Goal: Information Seeking & Learning: Find specific fact

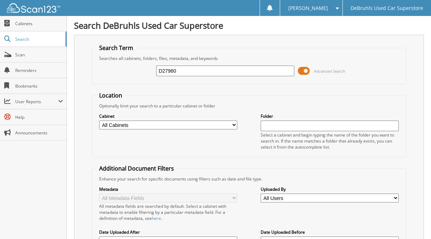
type input "D27960"
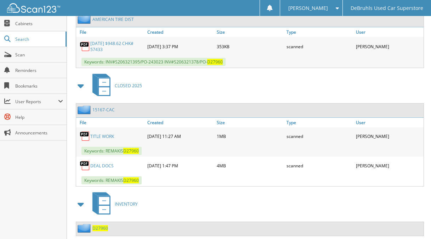
scroll to position [550, 0]
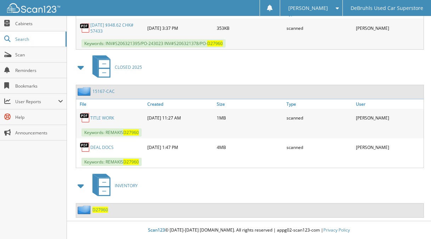
click at [103, 208] on span "D27960" at bounding box center [100, 210] width 16 height 6
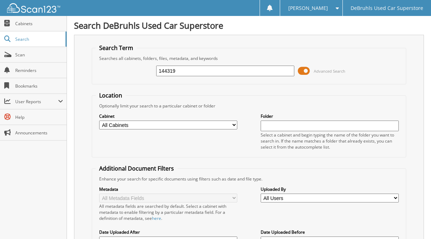
type input "144319"
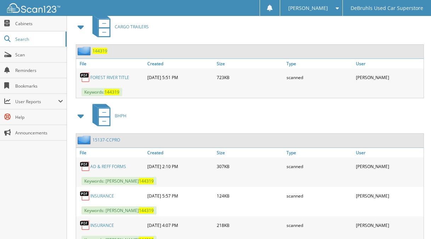
scroll to position [315, 0]
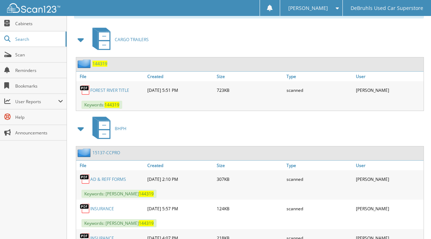
click at [98, 64] on span "144319" at bounding box center [99, 64] width 15 height 6
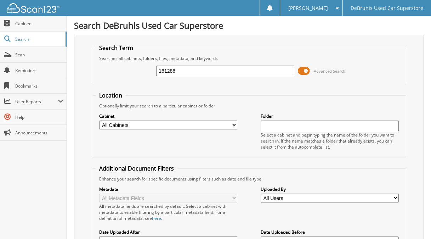
type input "161286"
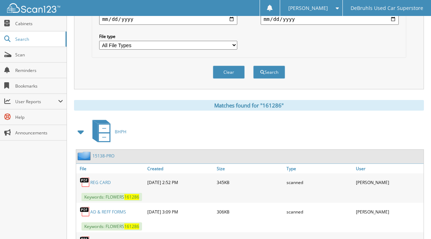
scroll to position [317, 0]
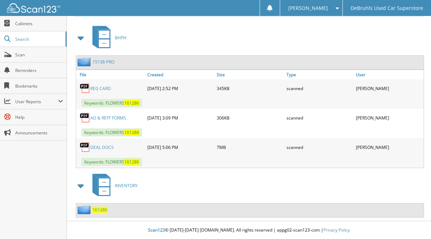
click at [98, 209] on span "161286" at bounding box center [99, 210] width 15 height 6
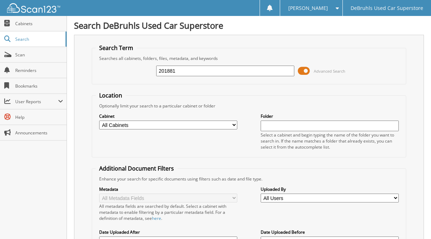
type input "201881"
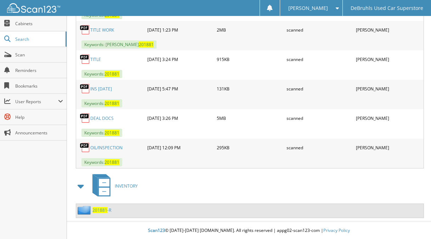
scroll to position [671, 0]
click at [101, 209] on span "201881" at bounding box center [99, 210] width 15 height 6
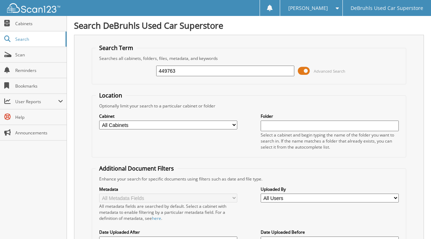
type input "449763"
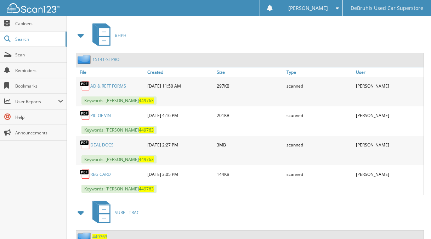
scroll to position [346, 0]
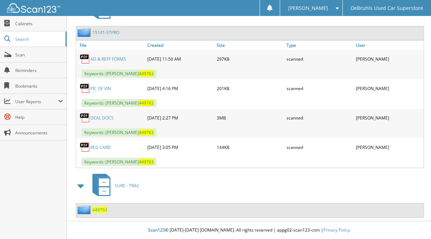
click at [100, 210] on span "449763" at bounding box center [99, 210] width 15 height 6
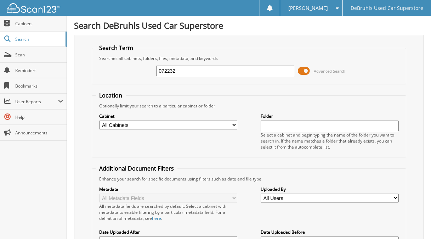
type input "072232"
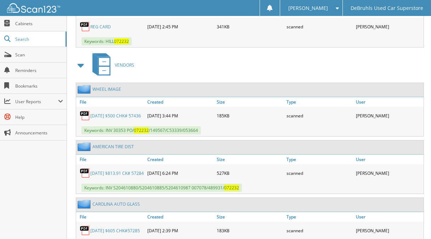
scroll to position [581, 0]
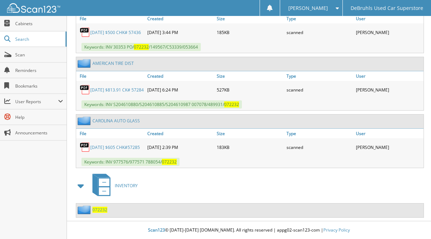
click at [102, 210] on span "072232" at bounding box center [99, 210] width 15 height 6
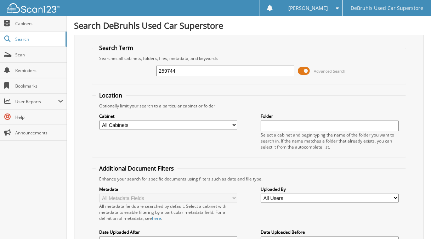
type input "259744"
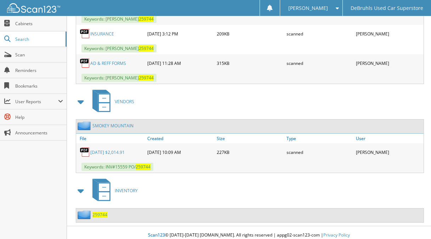
scroll to position [465, 0]
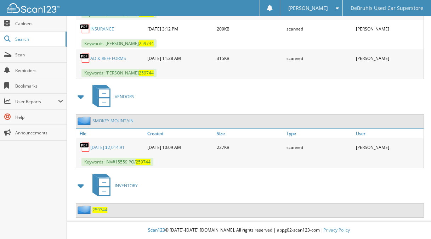
click at [102, 209] on span "259744" at bounding box center [99, 210] width 15 height 6
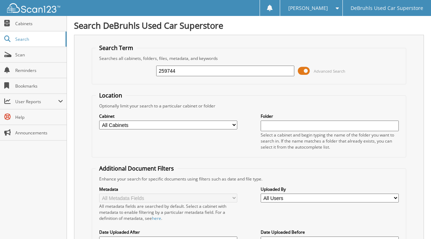
type input "259744"
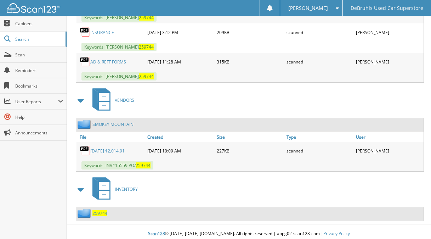
scroll to position [465, 0]
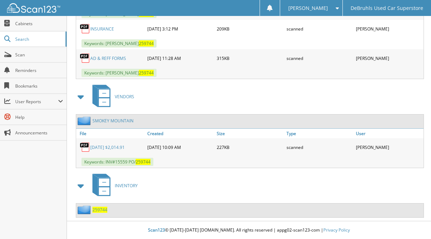
click at [103, 209] on span "259744" at bounding box center [99, 210] width 15 height 6
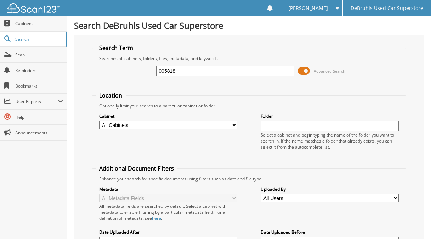
type input "005818"
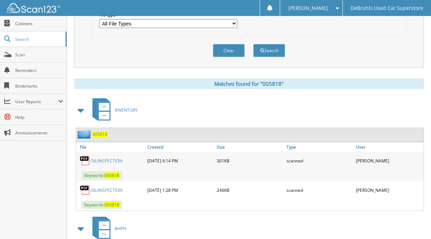
scroll to position [244, 0]
click at [100, 135] on span "005818" at bounding box center [99, 134] width 15 height 6
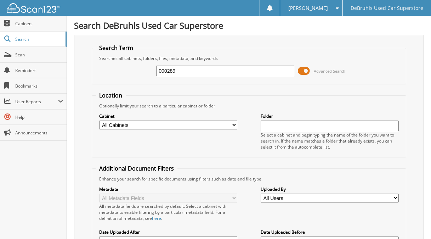
type input "000289"
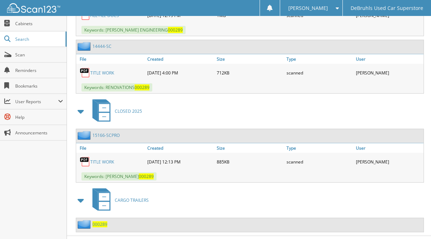
scroll to position [643, 0]
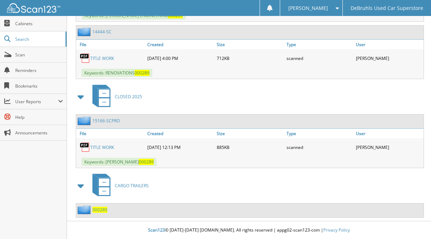
click at [102, 210] on span "000289" at bounding box center [99, 210] width 15 height 6
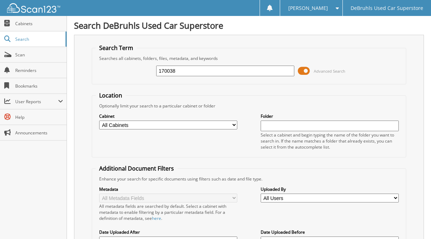
type input "170038"
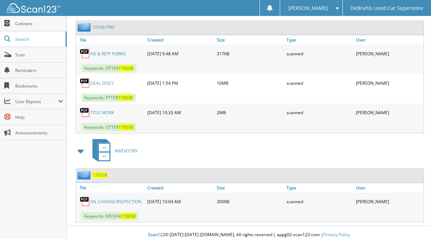
scroll to position [356, 0]
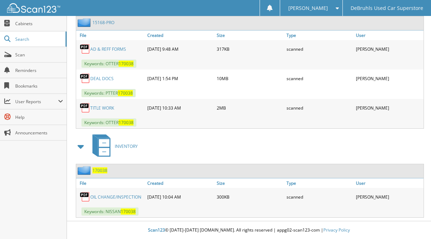
click at [100, 171] on span "170038" at bounding box center [99, 170] width 15 height 6
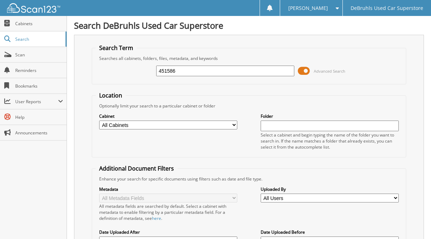
type input "451586"
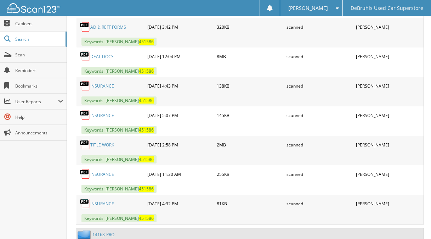
scroll to position [757, 0]
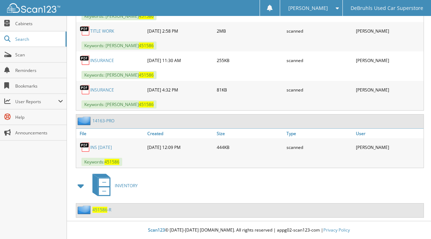
click at [101, 209] on span "451586" at bounding box center [99, 210] width 15 height 6
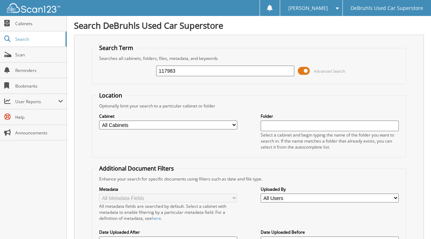
type input "117983"
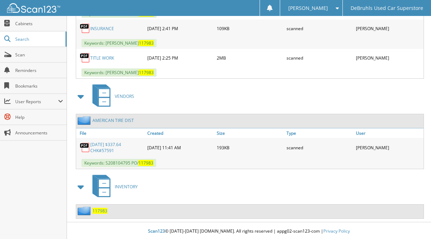
scroll to position [437, 0]
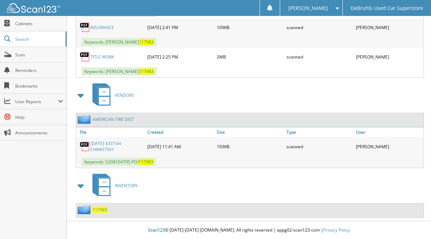
click at [102, 208] on span "117983" at bounding box center [99, 210] width 15 height 6
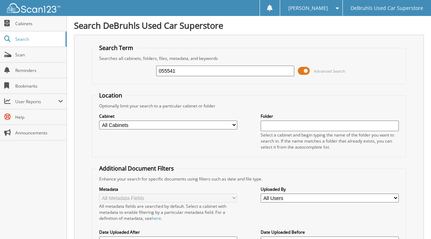
type input "055541"
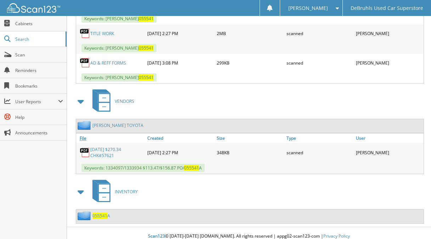
scroll to position [878, 0]
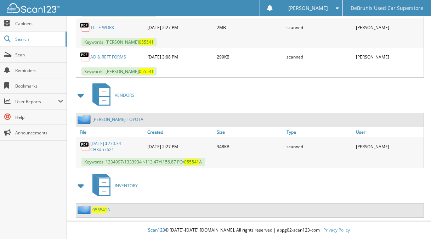
click at [99, 210] on span "055541" at bounding box center [99, 210] width 15 height 6
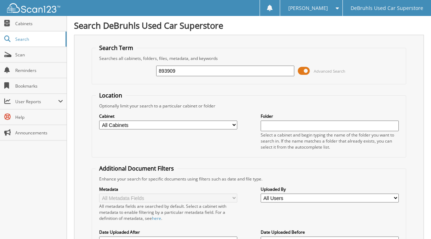
type input "893909"
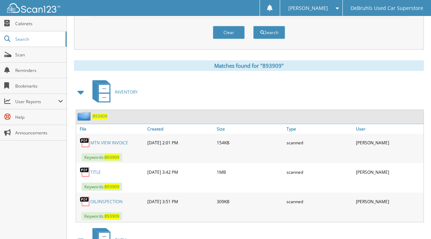
scroll to position [244, 0]
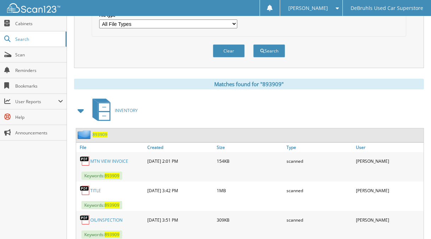
click at [101, 134] on span "893909" at bounding box center [99, 134] width 15 height 6
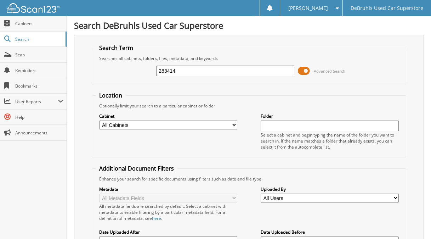
type input "283414"
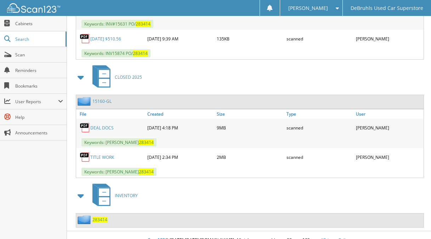
scroll to position [406, 0]
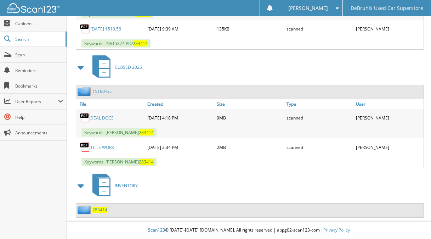
click at [100, 210] on span "283414" at bounding box center [99, 210] width 15 height 6
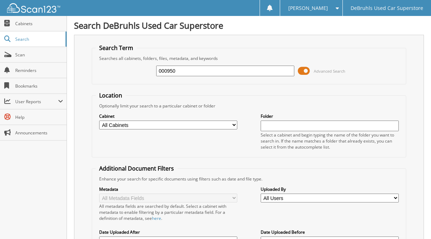
type input "000950"
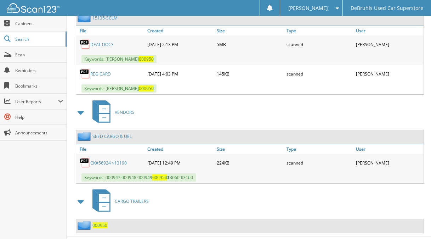
scroll to position [377, 0]
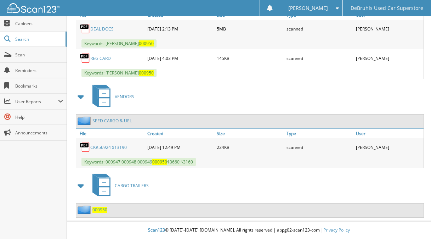
click at [102, 209] on span "000950" at bounding box center [99, 210] width 15 height 6
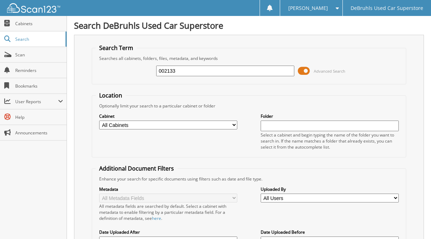
type input "002133"
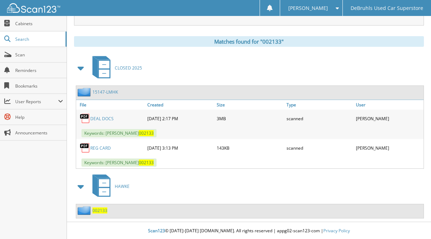
scroll to position [288, 0]
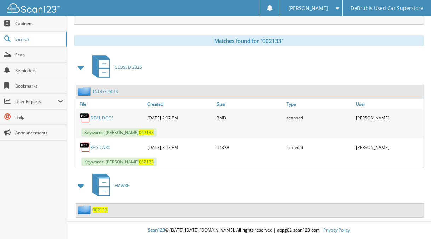
click at [101, 210] on span "002133" at bounding box center [99, 210] width 15 height 6
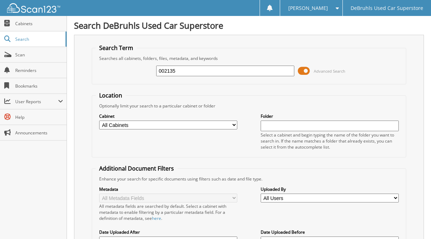
type input "002135"
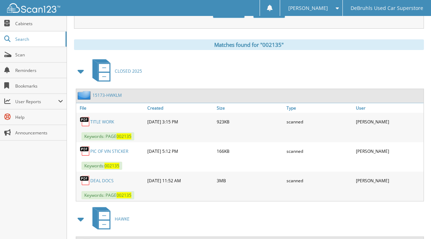
scroll to position [317, 0]
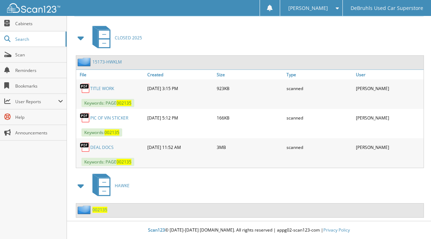
click at [100, 209] on span "002135" at bounding box center [99, 210] width 15 height 6
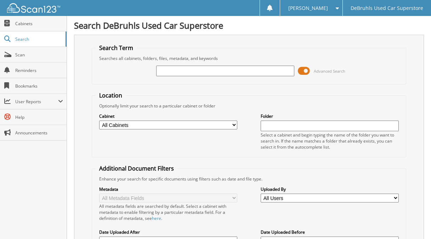
click at [166, 68] on input "text" at bounding box center [225, 71] width 138 height 11
type input "112036"
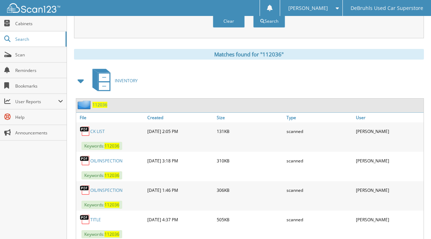
scroll to position [273, 0]
click at [99, 106] on span "112036" at bounding box center [99, 105] width 15 height 6
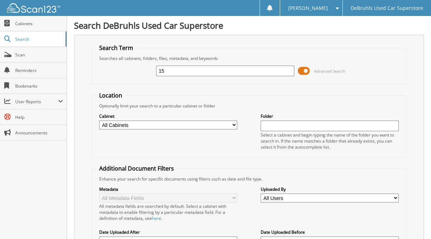
type input "1"
type input "443385"
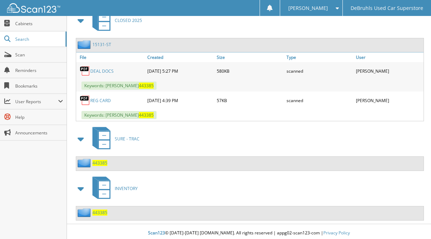
scroll to position [337, 0]
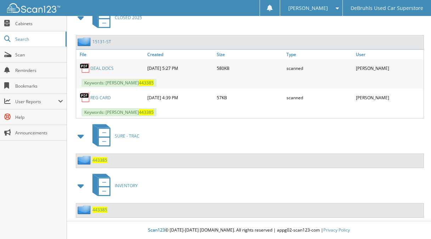
click at [101, 162] on span "443385" at bounding box center [99, 160] width 15 height 6
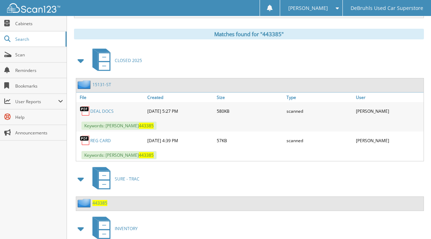
scroll to position [337, 0]
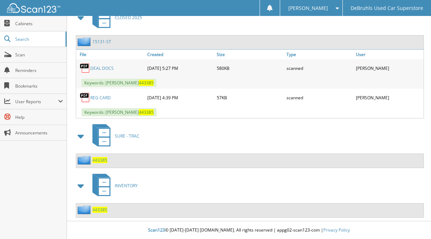
click at [101, 209] on span "443385" at bounding box center [99, 210] width 15 height 6
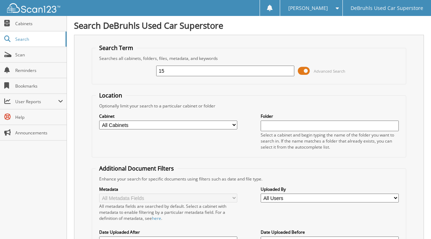
type input "1"
type input "001722"
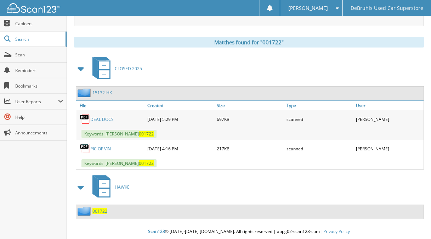
scroll to position [288, 0]
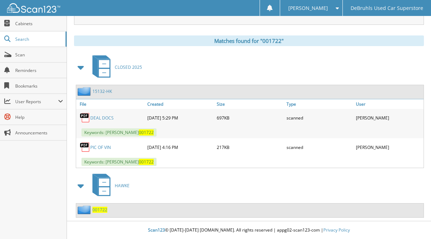
click at [99, 211] on span "001722" at bounding box center [99, 210] width 15 height 6
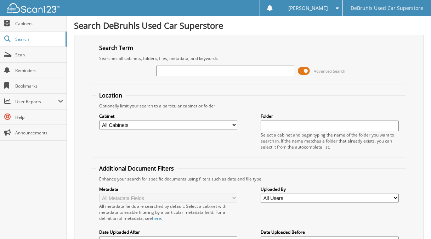
click at [200, 70] on input "text" at bounding box center [225, 71] width 138 height 11
type input "393324"
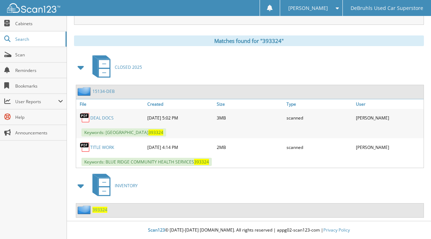
scroll to position [288, 0]
click at [102, 209] on span "393324" at bounding box center [99, 210] width 15 height 6
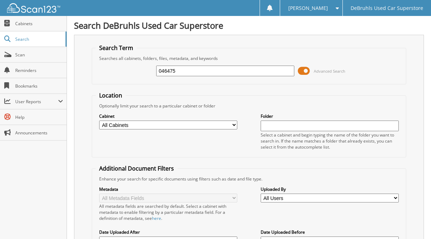
type input "046475"
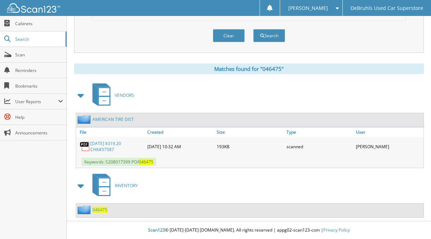
scroll to position [260, 0]
click at [100, 208] on span "046475" at bounding box center [99, 210] width 15 height 6
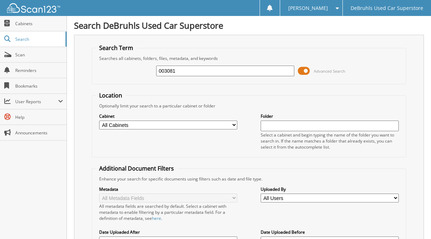
type input "003081"
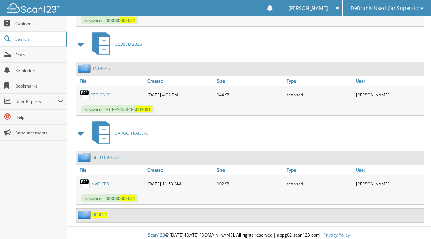
scroll to position [405, 0]
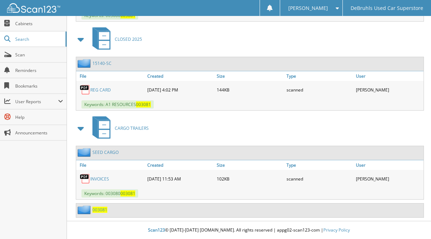
click at [103, 210] on span "003081" at bounding box center [99, 210] width 15 height 6
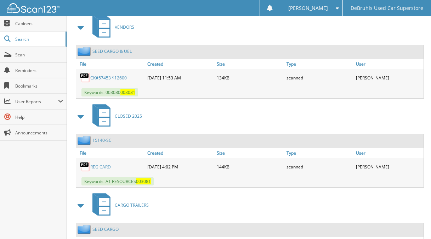
scroll to position [405, 0]
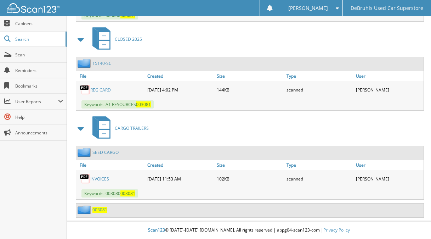
click at [110, 152] on link "SEED CARGO" at bounding box center [105, 152] width 26 height 6
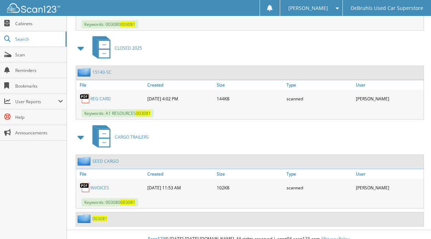
scroll to position [405, 0]
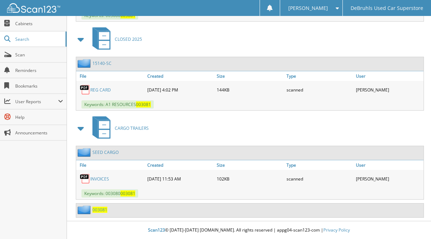
click at [100, 207] on span "003081" at bounding box center [99, 210] width 15 height 6
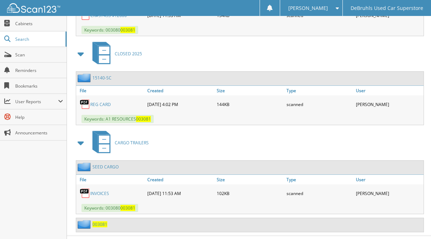
scroll to position [405, 0]
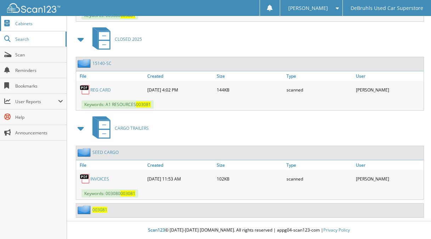
click at [37, 26] on span "Cabinets" at bounding box center [39, 24] width 48 height 6
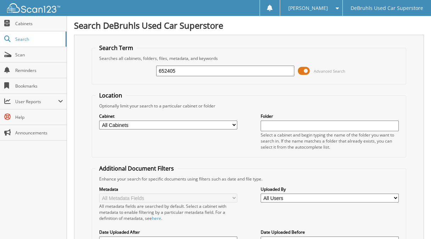
type input "652405"
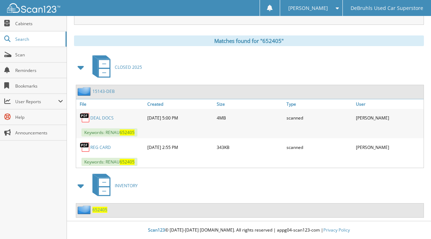
click at [103, 210] on span "652405" at bounding box center [99, 210] width 15 height 6
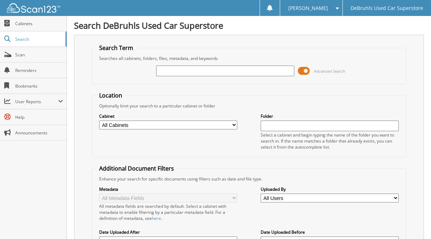
click at [174, 71] on input "text" at bounding box center [225, 71] width 138 height 11
type input "001716"
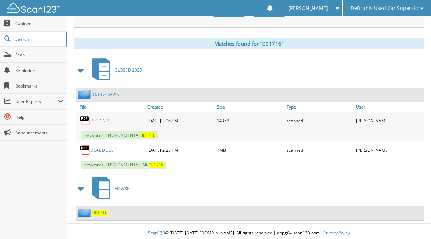
scroll to position [288, 0]
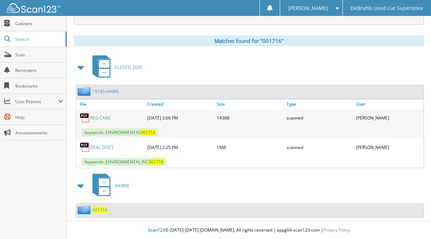
click at [101, 210] on span "001716" at bounding box center [99, 210] width 15 height 6
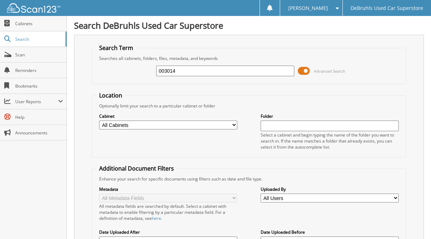
type input "003014"
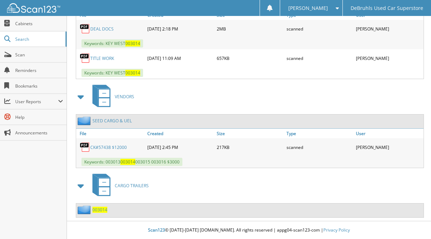
scroll to position [377, 0]
click at [100, 209] on span "003014" at bounding box center [99, 210] width 15 height 6
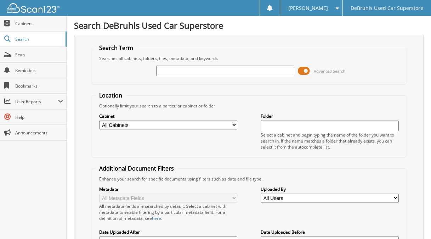
click at [200, 69] on input "text" at bounding box center [225, 71] width 138 height 11
type input "474253"
click at [185, 72] on input "474253" at bounding box center [225, 71] width 138 height 11
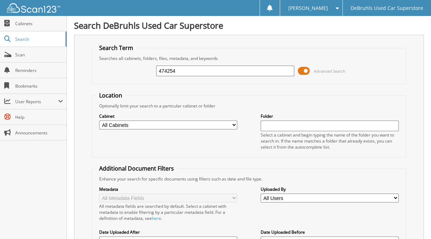
type input "474254"
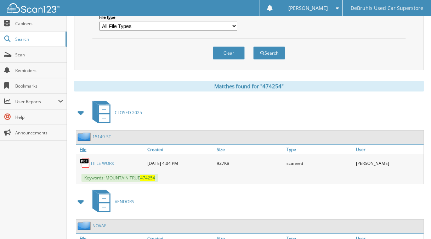
scroll to position [298, 0]
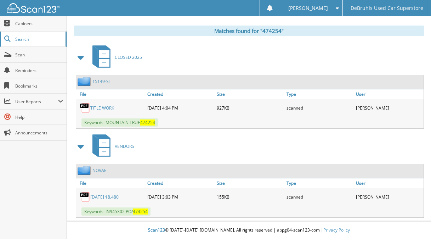
click at [38, 40] on span "Search" at bounding box center [38, 39] width 47 height 6
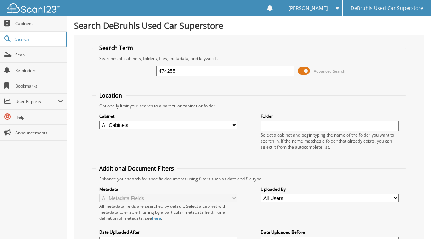
type input "474255"
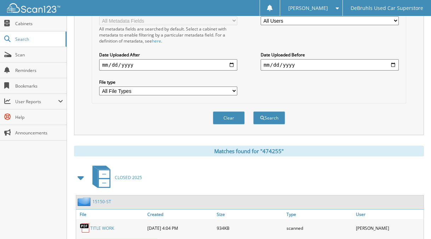
scroll to position [298, 0]
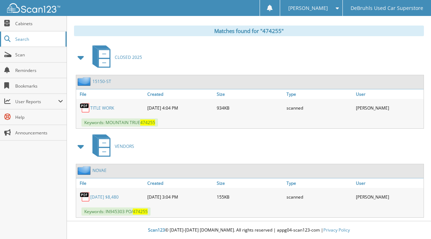
click at [47, 34] on link "Search" at bounding box center [33, 39] width 67 height 15
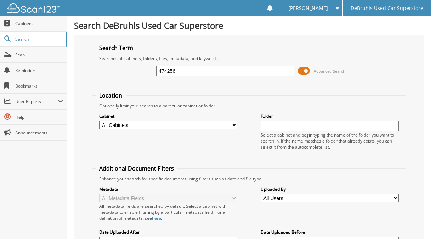
type input "474256"
click at [186, 70] on input "474256" at bounding box center [225, 71] width 138 height 11
type input "474257"
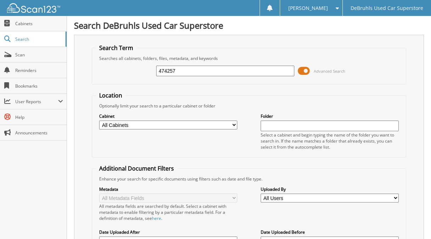
click at [177, 72] on input "474257" at bounding box center [225, 71] width 138 height 11
type input "474258"
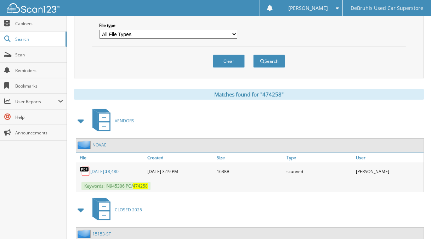
scroll to position [298, 0]
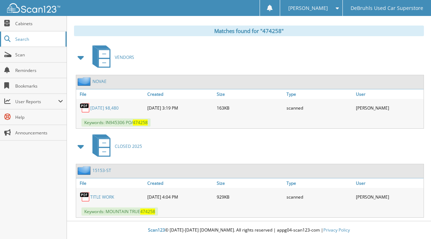
click at [47, 39] on span "Search" at bounding box center [38, 39] width 47 height 6
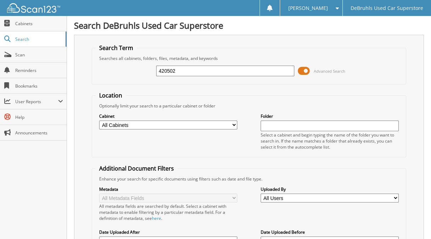
type input "420502"
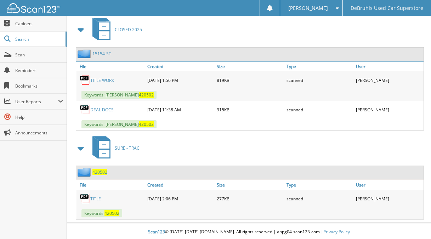
scroll to position [327, 0]
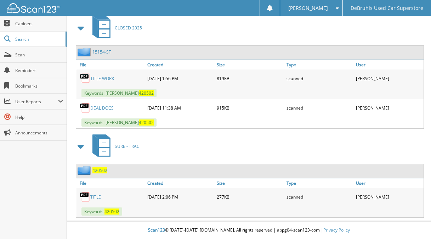
click at [103, 169] on span "420502" at bounding box center [99, 170] width 15 height 6
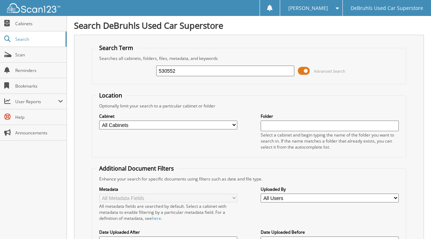
type input "530552"
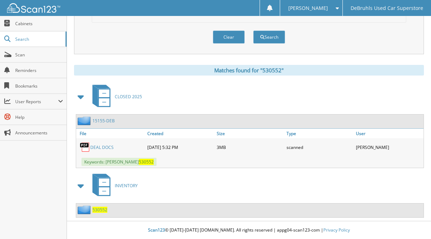
click at [99, 209] on span "530552" at bounding box center [99, 210] width 15 height 6
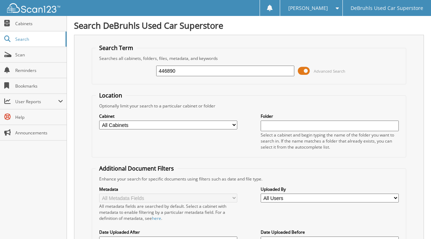
type input "446890"
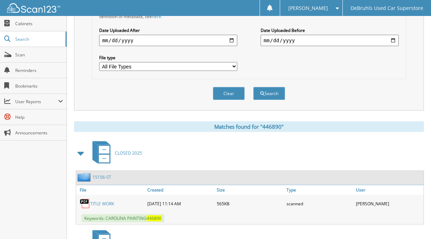
scroll to position [258, 0]
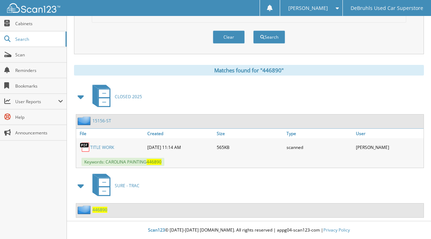
click at [102, 211] on span "446890" at bounding box center [99, 210] width 15 height 6
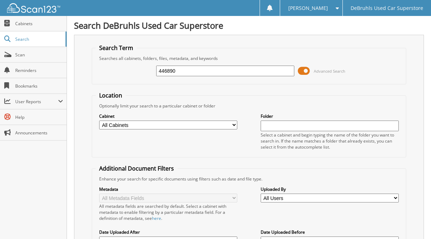
type input "446890"
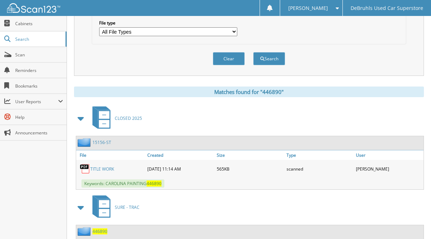
scroll to position [258, 0]
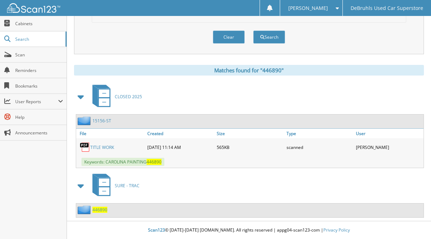
click at [99, 209] on span "446890" at bounding box center [99, 210] width 15 height 6
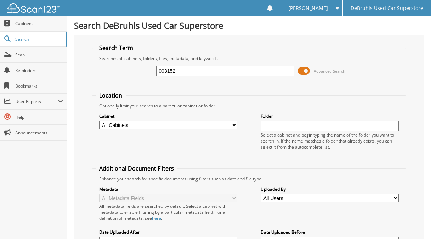
type input "003152"
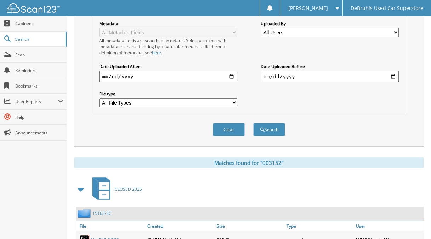
scroll to position [258, 0]
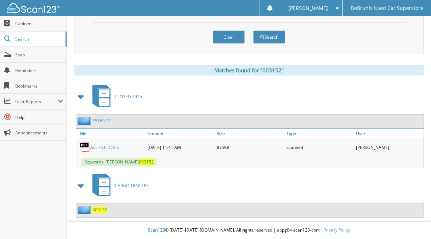
click at [98, 209] on span "003152" at bounding box center [99, 210] width 15 height 6
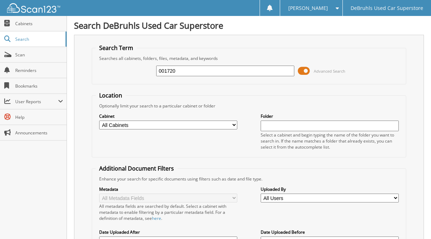
type input "001720"
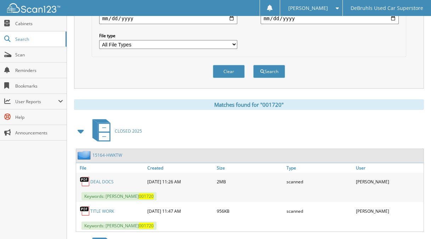
scroll to position [288, 0]
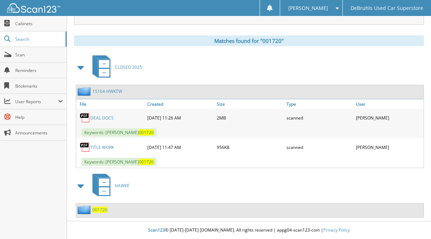
click at [101, 211] on span "001720" at bounding box center [99, 210] width 15 height 6
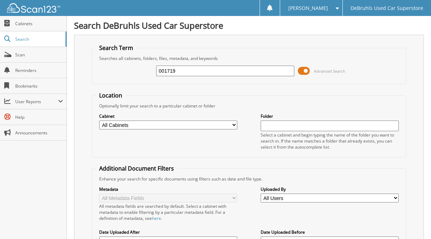
type input "001719"
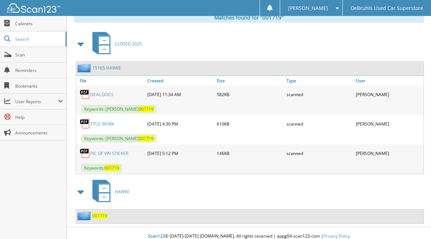
scroll to position [317, 0]
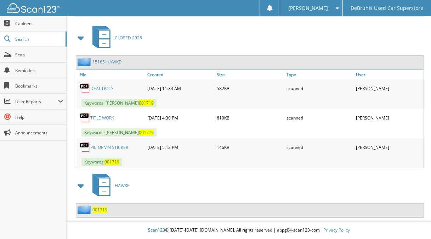
click at [102, 209] on span "001719" at bounding box center [99, 210] width 15 height 6
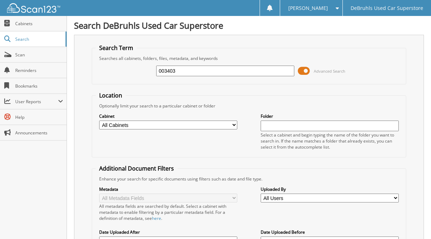
type input "003403"
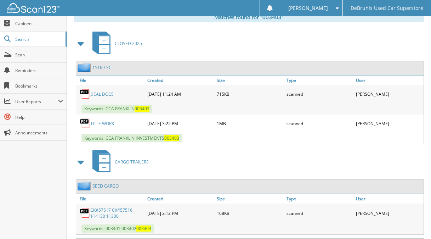
scroll to position [346, 0]
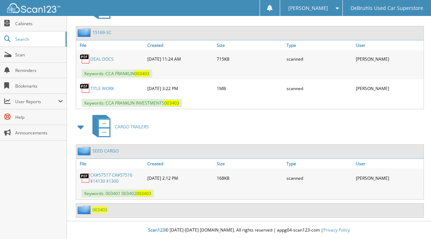
click at [105, 209] on span "003403" at bounding box center [99, 210] width 15 height 6
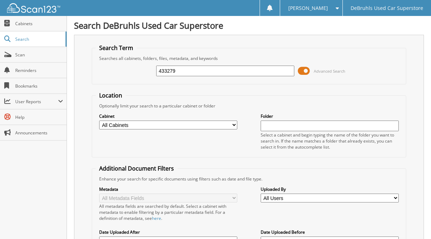
type input "433279"
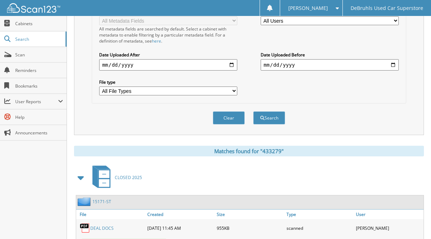
scroll to position [337, 0]
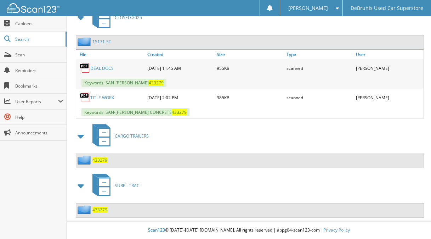
click at [103, 160] on span "433279" at bounding box center [99, 160] width 15 height 6
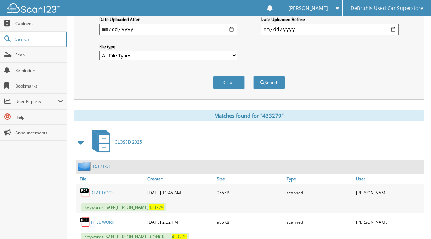
scroll to position [337, 0]
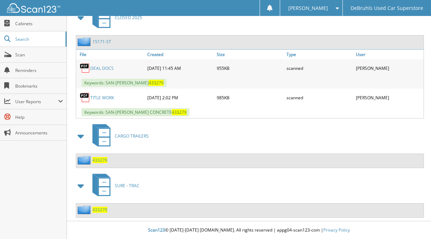
click at [98, 208] on span "433279" at bounding box center [99, 210] width 15 height 6
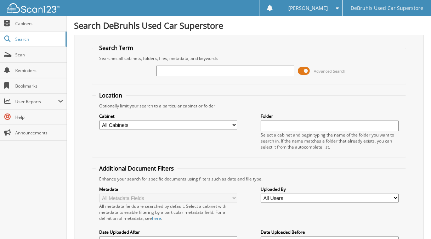
drag, startPoint x: 179, startPoint y: 69, endPoint x: 174, endPoint y: 68, distance: 4.5
click at [178, 69] on input "text" at bounding box center [225, 71] width 138 height 11
type input "243023"
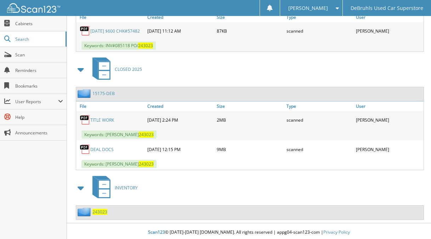
scroll to position [466, 0]
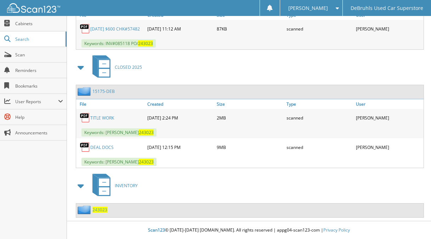
click at [103, 210] on span "243023" at bounding box center [99, 210] width 15 height 6
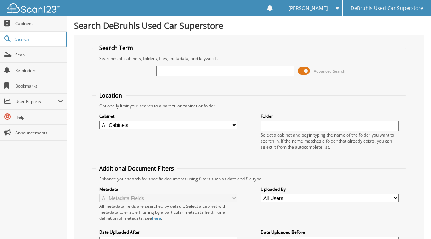
click at [205, 70] on input "text" at bounding box center [225, 71] width 138 height 11
type input "297982"
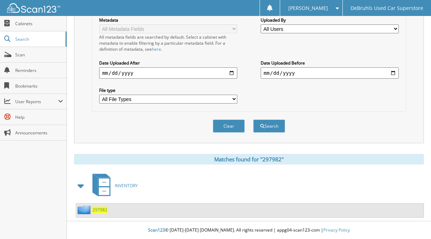
click at [98, 211] on span "297982" at bounding box center [99, 210] width 15 height 6
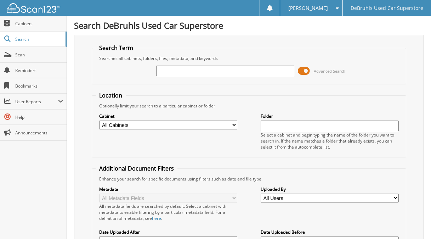
click at [184, 71] on input "text" at bounding box center [225, 71] width 138 height 11
type input "002670"
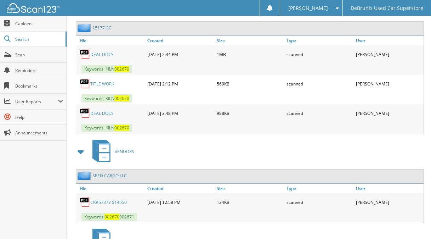
scroll to position [406, 0]
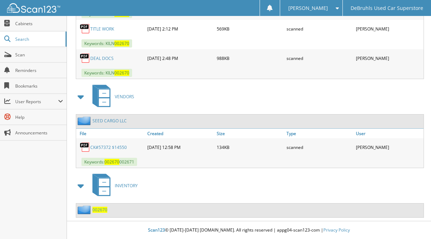
click at [98, 209] on span "002670" at bounding box center [99, 210] width 15 height 6
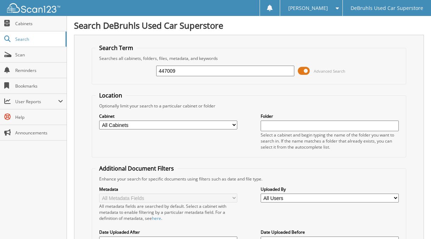
type input "447009"
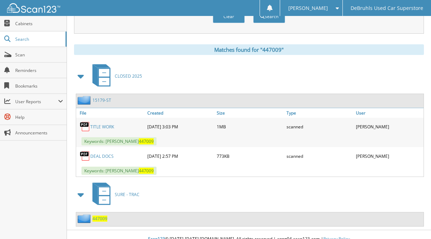
scroll to position [288, 0]
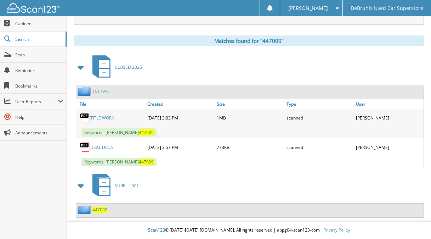
click at [97, 211] on span "447009" at bounding box center [99, 210] width 15 height 6
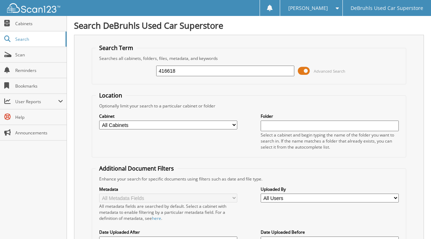
type input "416618"
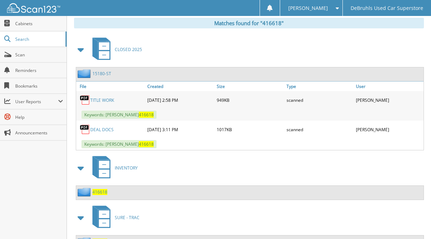
scroll to position [337, 0]
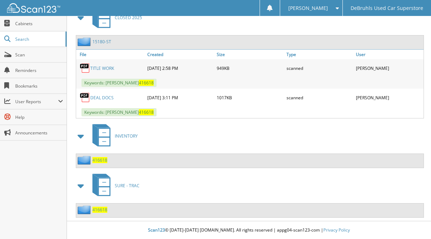
click at [101, 209] on span "416618" at bounding box center [99, 210] width 15 height 6
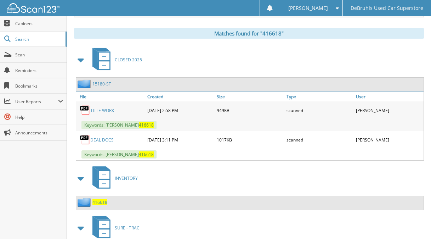
scroll to position [319, 0]
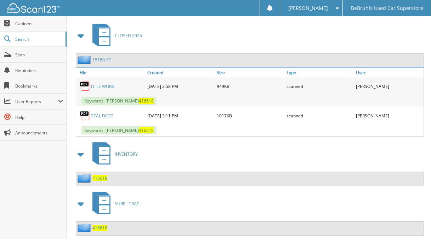
click at [98, 179] on span "416618" at bounding box center [99, 178] width 15 height 6
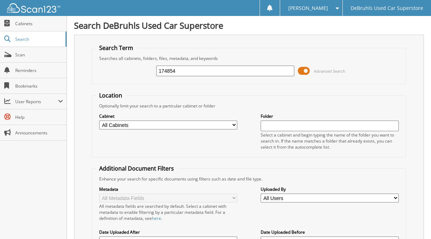
type input "174854"
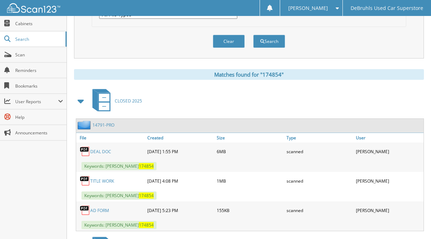
scroll to position [317, 0]
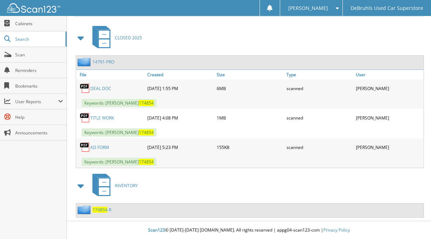
click at [101, 209] on span "174854" at bounding box center [99, 210] width 15 height 6
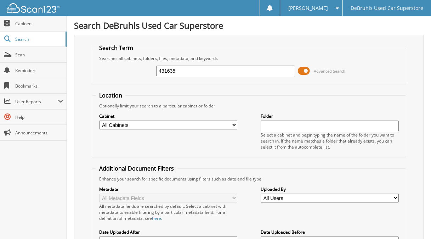
type input "431635"
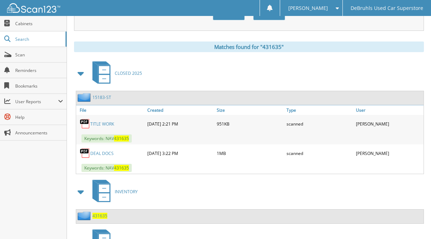
scroll to position [337, 0]
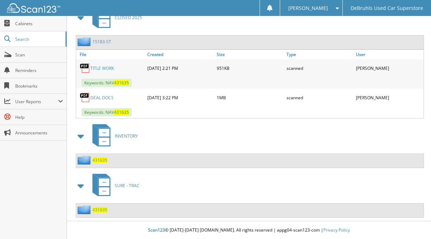
click at [102, 209] on span "431635" at bounding box center [99, 210] width 15 height 6
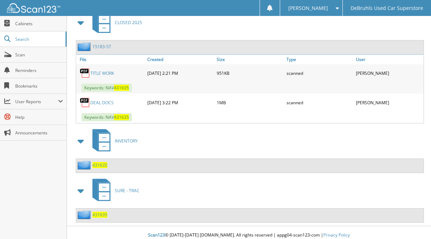
scroll to position [337, 0]
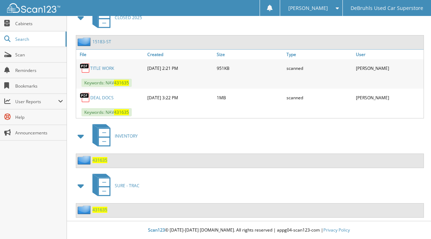
click at [103, 159] on span "431635" at bounding box center [99, 160] width 15 height 6
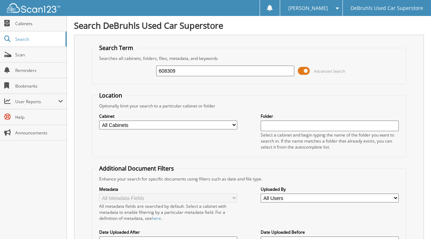
type input "608309"
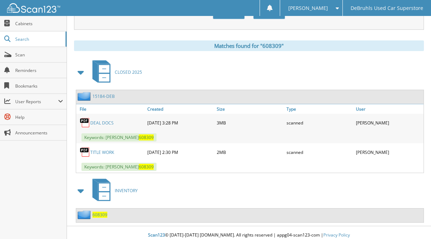
scroll to position [288, 0]
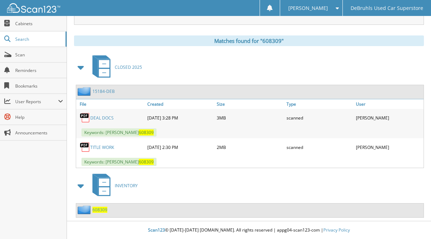
click at [103, 210] on span "608309" at bounding box center [99, 210] width 15 height 6
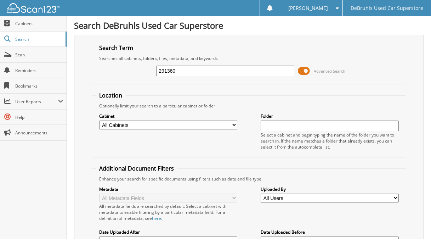
type input "291360"
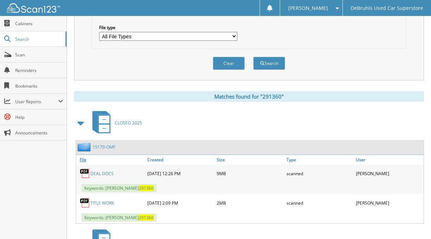
scroll to position [288, 0]
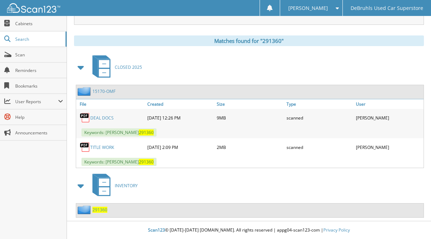
click at [105, 209] on span "291360" at bounding box center [99, 210] width 15 height 6
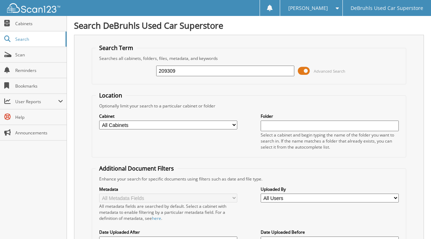
type input "209309"
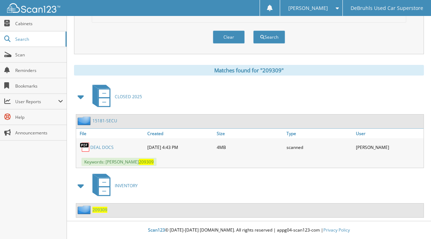
click at [99, 209] on span "209309" at bounding box center [99, 210] width 15 height 6
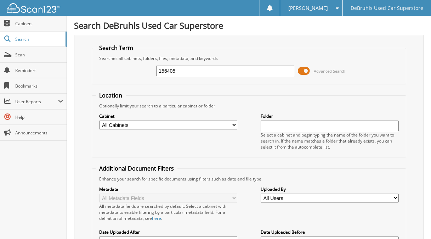
type input "156405"
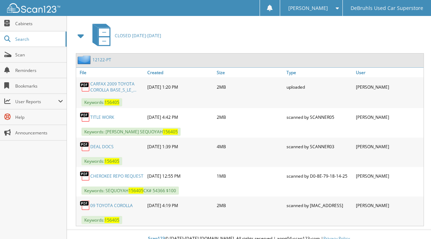
scroll to position [328, 0]
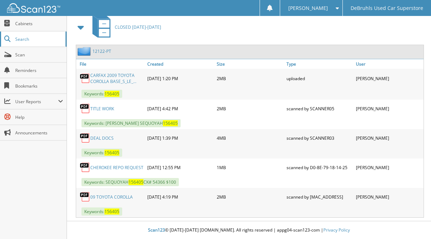
click at [47, 38] on span "Search" at bounding box center [38, 39] width 47 height 6
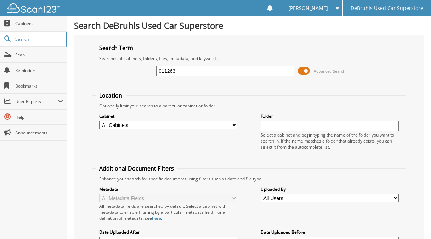
type input "011263"
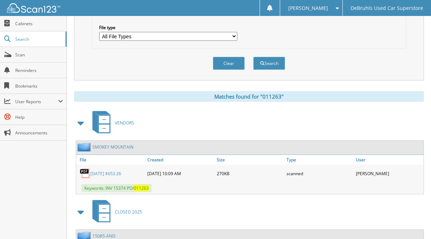
scroll to position [221, 0]
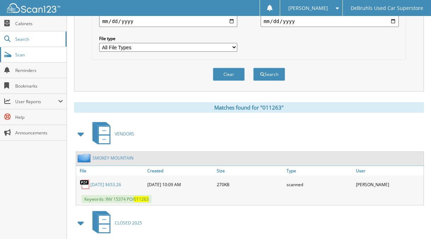
drag, startPoint x: 22, startPoint y: 54, endPoint x: 32, endPoint y: 57, distance: 10.5
click at [22, 54] on span "Scan" at bounding box center [39, 55] width 48 height 6
